Goal: Check status

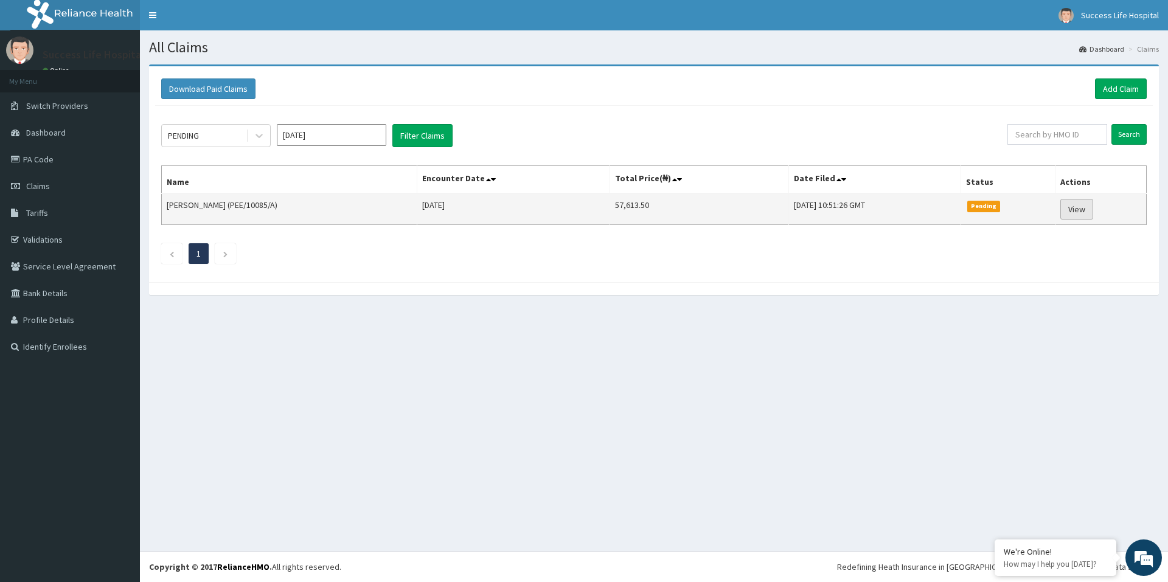
click at [1077, 207] on link "View" at bounding box center [1077, 209] width 33 height 21
